Goal: Information Seeking & Learning: Learn about a topic

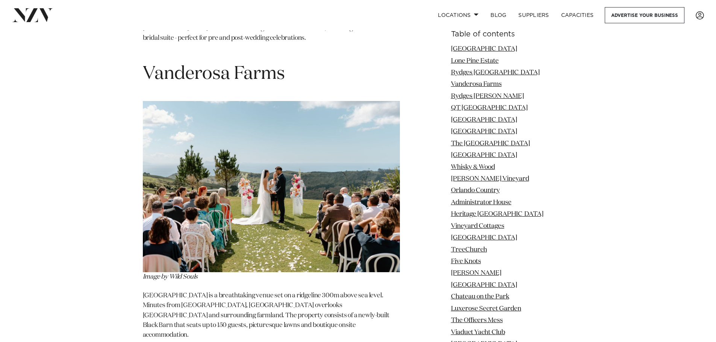
scroll to position [1766, 0]
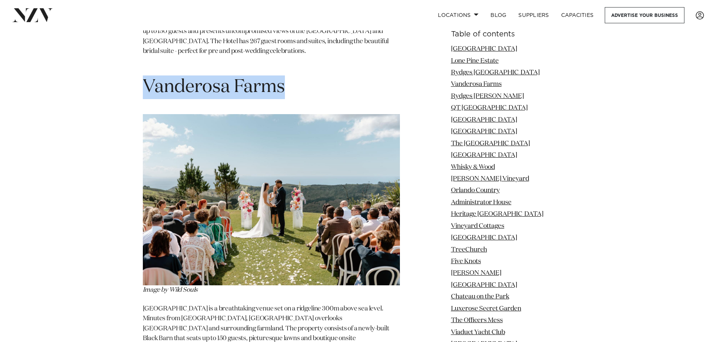
drag, startPoint x: 141, startPoint y: 70, endPoint x: 337, endPoint y: 74, distance: 197.0
copy h1 "Vanderosa Farms"
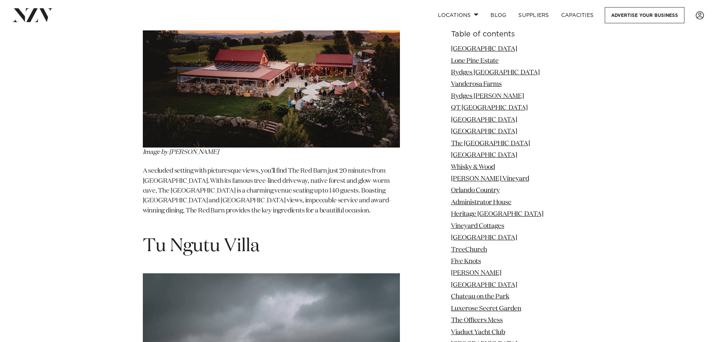
scroll to position [12289, 0]
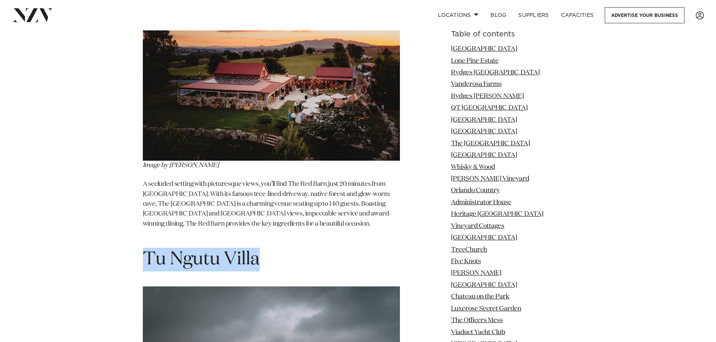
drag, startPoint x: 233, startPoint y: 42, endPoint x: 142, endPoint y: 38, distance: 90.7
click at [143, 248] on h1 "Tu Ngutu Villa" at bounding box center [271, 260] width 257 height 24
copy span "Tu Ngutu Villa"
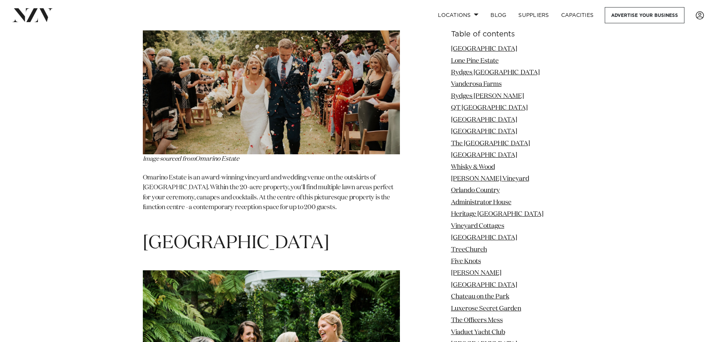
scroll to position [12853, 0]
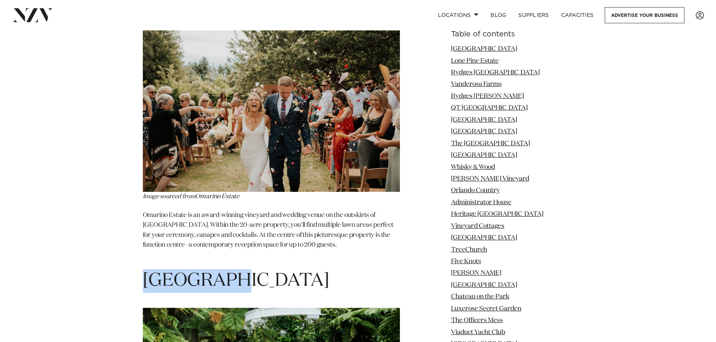
drag, startPoint x: 218, startPoint y: 71, endPoint x: 140, endPoint y: 71, distance: 77.4
copy span "[GEOGRAPHIC_DATA]"
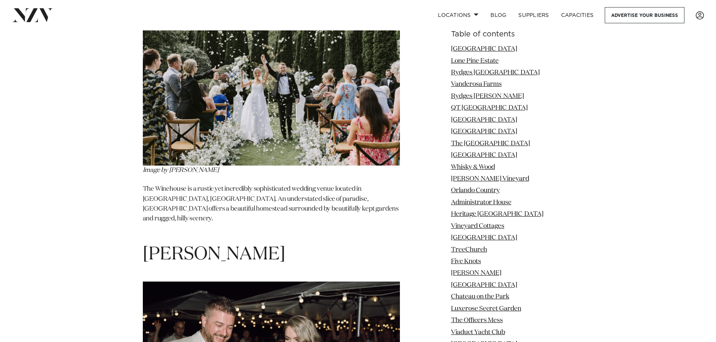
scroll to position [13417, 0]
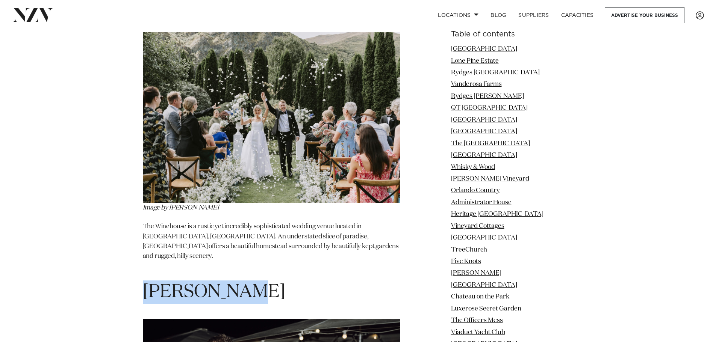
drag, startPoint x: 251, startPoint y: 72, endPoint x: 148, endPoint y: 74, distance: 102.6
click at [148, 281] on h1 "[PERSON_NAME]" at bounding box center [271, 293] width 257 height 24
copy span "[PERSON_NAME]"
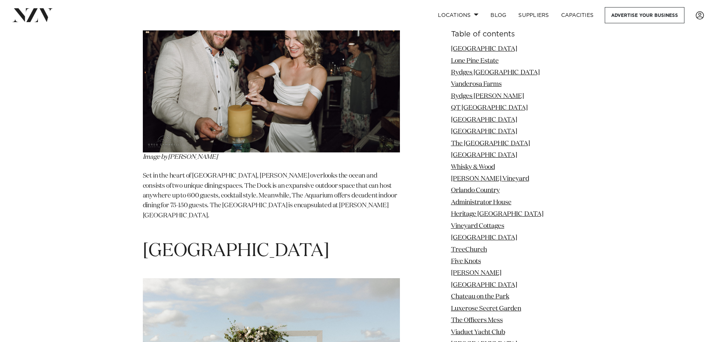
scroll to position [13717, 0]
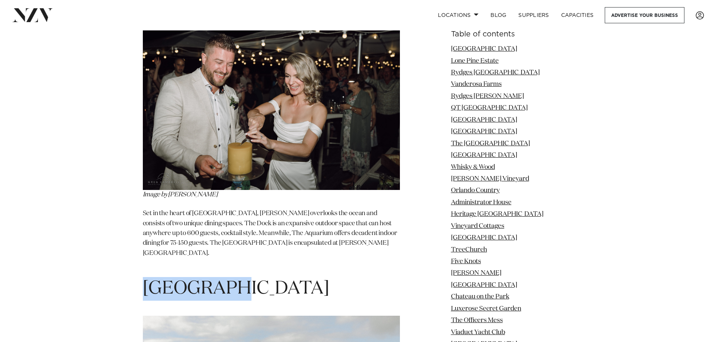
drag, startPoint x: 228, startPoint y: 58, endPoint x: 131, endPoint y: 51, distance: 97.2
drag, startPoint x: 249, startPoint y: 58, endPoint x: 126, endPoint y: 61, distance: 123.3
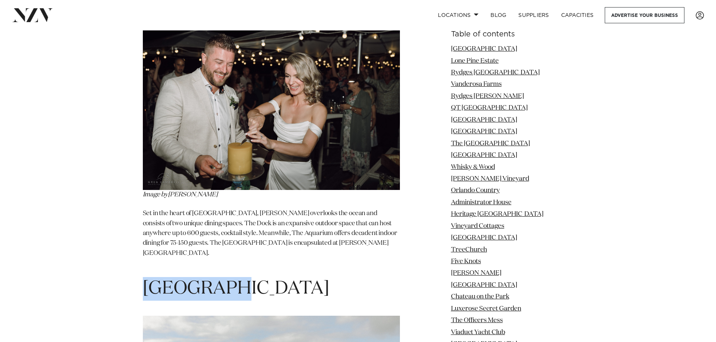
copy span "[GEOGRAPHIC_DATA]"
